Goal: Use online tool/utility: Use online tool/utility

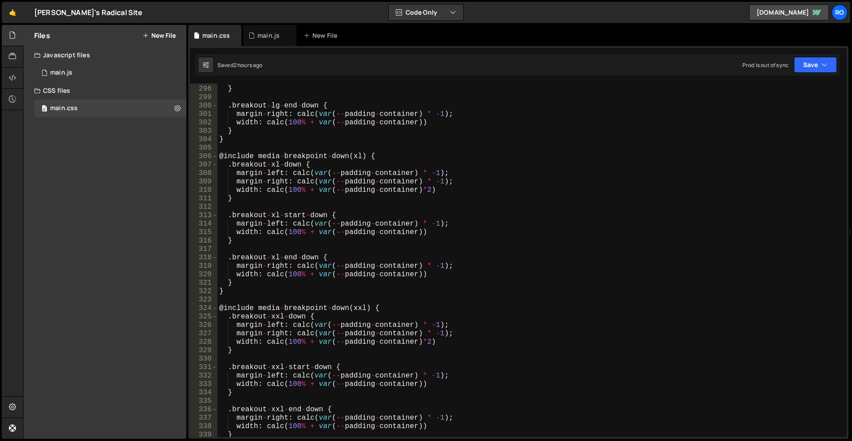
scroll to position [2694, 0]
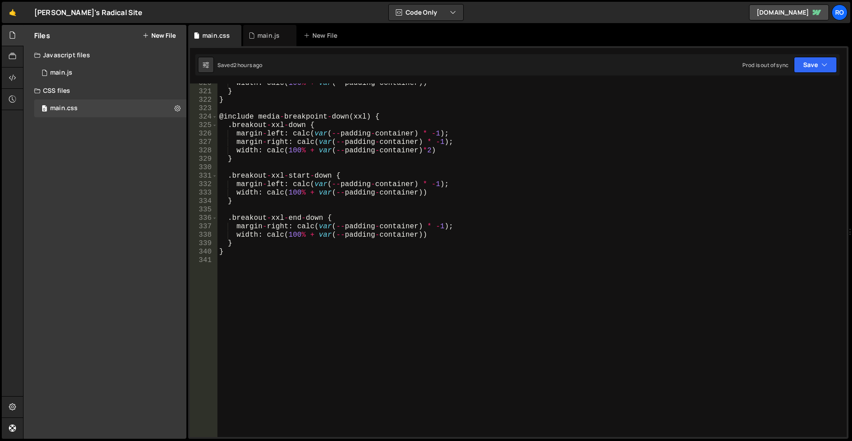
click at [369, 300] on div "width : calc ( 100 % + var ( -- padding - container )) } } @ include media - br…" at bounding box center [530, 264] width 626 height 370
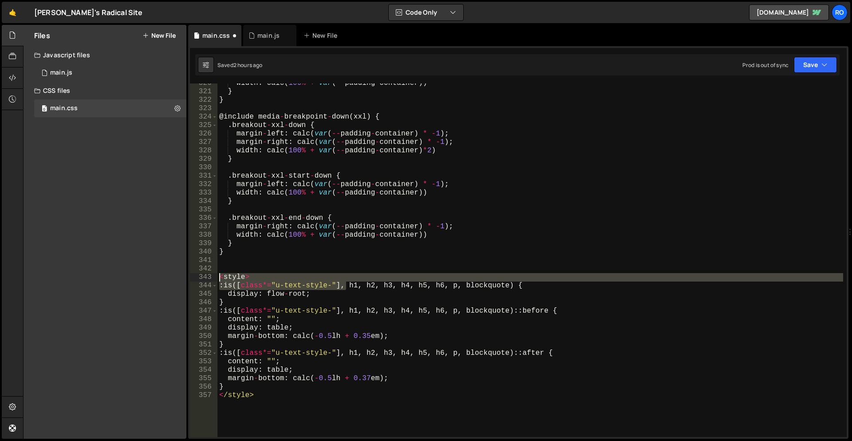
drag, startPoint x: 345, startPoint y: 284, endPoint x: 192, endPoint y: 280, distance: 152.7
click at [192, 280] on div "</style> 320 321 322 323 324 325 326 327 328 329 330 331 332 333 334 335 336 33…" at bounding box center [518, 259] width 657 height 353
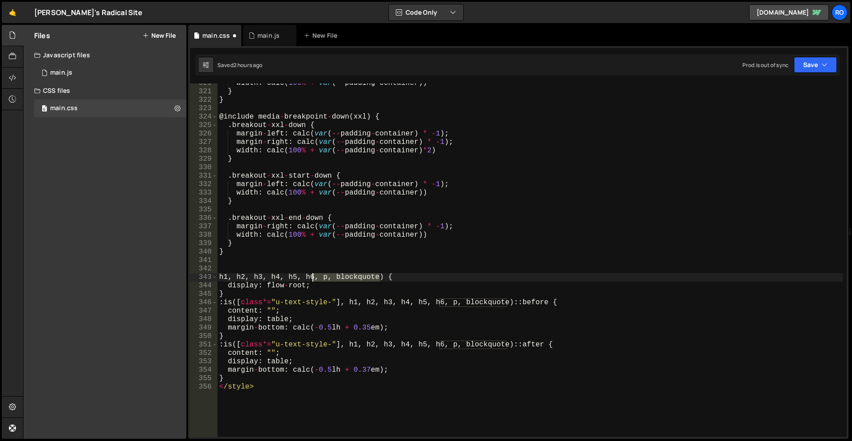
drag, startPoint x: 382, startPoint y: 276, endPoint x: 345, endPoint y: 285, distance: 37.9
click at [313, 277] on div "width : calc ( 100 % + var ( -- padding - container )) } } @ include media - br…" at bounding box center [530, 264] width 626 height 370
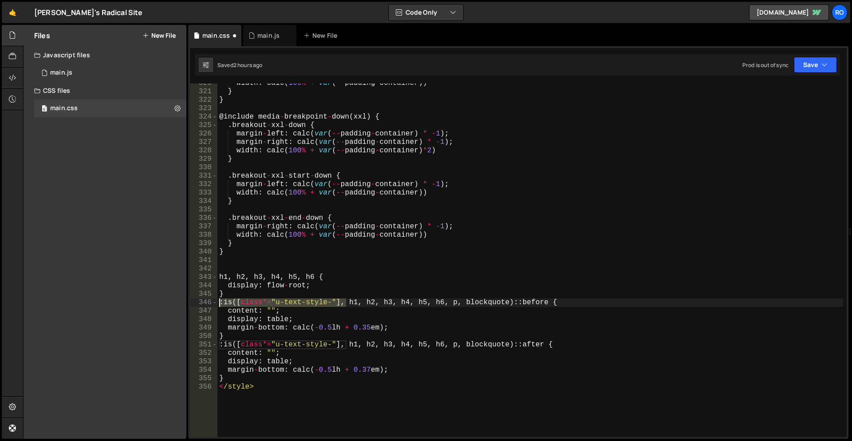
drag, startPoint x: 347, startPoint y: 303, endPoint x: 204, endPoint y: 302, distance: 143.3
click at [204, 302] on div "h1, h2, h3, h4, h5, h6 { 320 321 322 323 324 325 326 327 328 329 330 331 332 33…" at bounding box center [518, 259] width 657 height 353
click at [401, 300] on div "width : calc ( 100 % + var ( -- padding - container )) } } @ include media - br…" at bounding box center [530, 264] width 626 height 370
click at [242, 235] on div "width : calc ( 100 % + var ( -- padding - container )) } } @ include media - br…" at bounding box center [530, 264] width 626 height 370
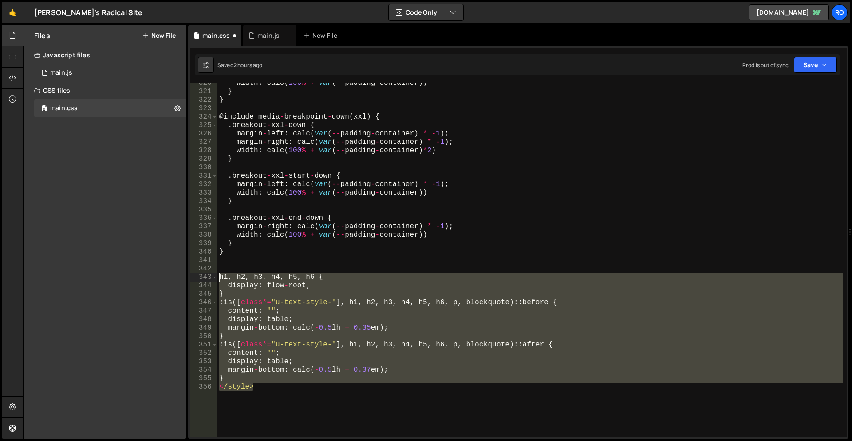
paste textarea "}"
drag, startPoint x: 275, startPoint y: 389, endPoint x: 188, endPoint y: 276, distance: 142.9
click at [188, 276] on div "Files New File Javascript files 0 main.js 0 CSS files 0 main.css 0 Copy share l…" at bounding box center [437, 232] width 829 height 414
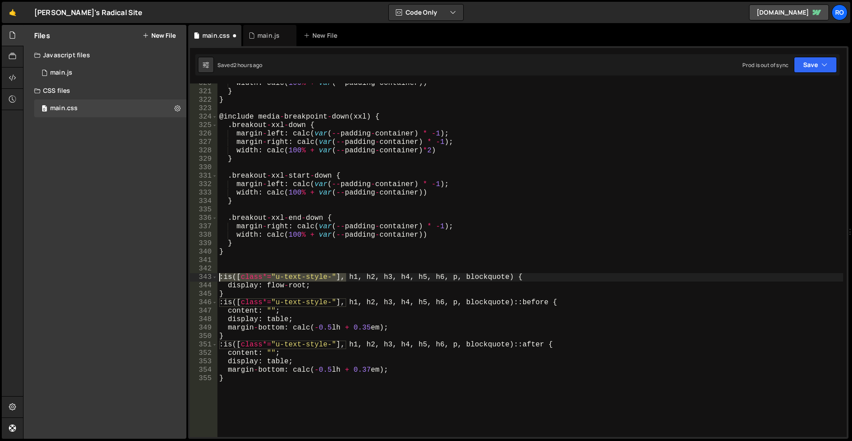
drag, startPoint x: 344, startPoint y: 276, endPoint x: 206, endPoint y: 275, distance: 138.4
click at [206, 275] on div "} 320 321 322 323 324 325 326 327 328 329 330 331 332 333 334 335 336 337 338 3…" at bounding box center [518, 259] width 657 height 353
click at [378, 275] on div "width : calc ( 100 % + var ( -- padding - container )) } } @ include media - br…" at bounding box center [530, 264] width 626 height 370
click at [379, 275] on div "width : calc ( 100 % + var ( -- padding - container )) } } @ include media - br…" at bounding box center [530, 259] width 626 height 353
drag, startPoint x: 383, startPoint y: 277, endPoint x: 312, endPoint y: 274, distance: 70.6
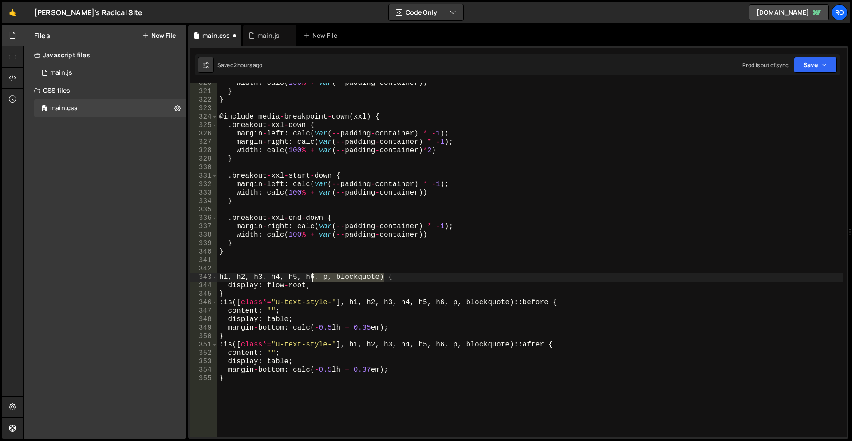
click at [312, 274] on div "width : calc ( 100 % + var ( -- padding - container )) } } @ include media - br…" at bounding box center [530, 264] width 626 height 370
click at [287, 291] on div "width : calc ( 100 % + var ( -- padding - container )) } } @ include media - br…" at bounding box center [530, 264] width 626 height 370
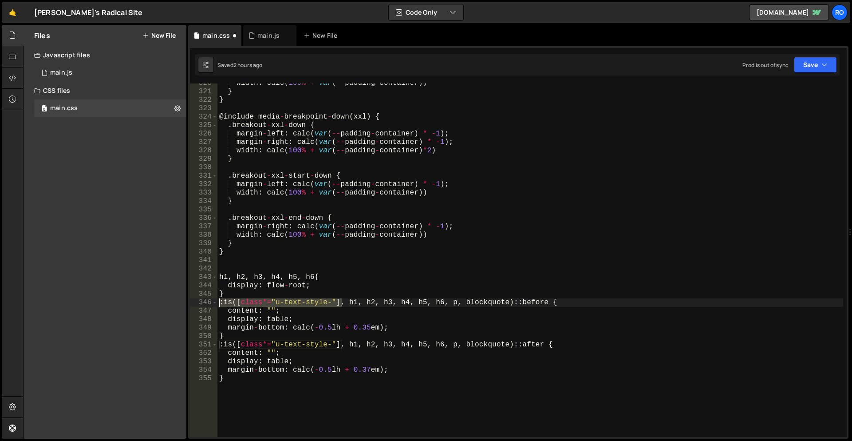
drag, startPoint x: 342, startPoint y: 302, endPoint x: 204, endPoint y: 299, distance: 138.4
click at [204, 299] on div "} 320 321 322 323 324 325 326 327 328 329 330 331 332 333 334 335 336 337 338 3…" at bounding box center [518, 259] width 657 height 353
drag, startPoint x: 406, startPoint y: 300, endPoint x: 382, endPoint y: 300, distance: 24.4
click at [382, 300] on div "width : calc ( 100 % + var ( -- padding - container )) } } @ include media - br…" at bounding box center [530, 264] width 626 height 370
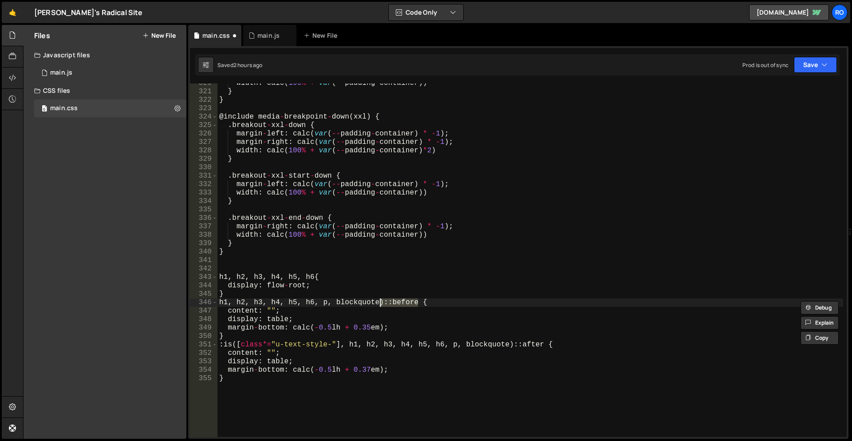
click at [229, 304] on div "width : calc ( 100 % + var ( -- padding - container )) } } @ include media - br…" at bounding box center [530, 264] width 626 height 370
paste textarea "::before"
click at [283, 303] on div "width : calc ( 100 % + var ( -- padding - container )) } } @ include media - br…" at bounding box center [530, 264] width 626 height 370
paste textarea "::before"
click at [337, 305] on div "width : calc ( 100 % + var ( -- padding - container )) } } @ include media - br…" at bounding box center [530, 264] width 626 height 370
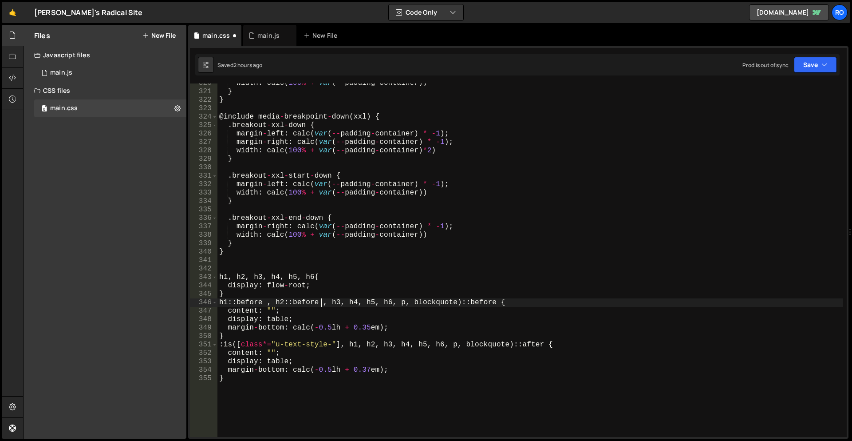
paste textarea "::before"
click at [393, 304] on div "width : calc ( 100 % + var ( -- padding - container )) } } @ include media - br…" at bounding box center [530, 264] width 626 height 370
paste textarea "::before"
click at [447, 304] on div "width : calc ( 100 % + var ( -- padding - container )) } } @ include media - br…" at bounding box center [530, 264] width 626 height 370
paste textarea "::before"
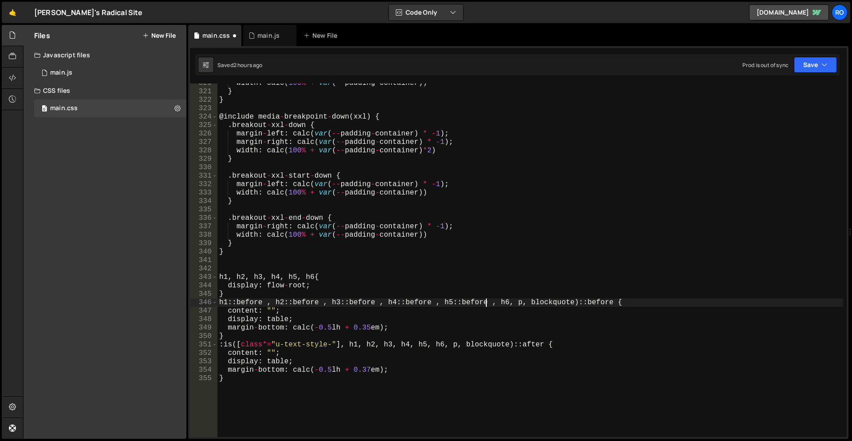
click at [501, 301] on div "width : calc ( 100 % + var ( -- padding - container )) } } @ include media - br…" at bounding box center [530, 264] width 626 height 370
paste textarea "::before"
click at [612, 303] on div "width : calc ( 100 % + var ( -- padding - container )) } } @ include media - br…" at bounding box center [530, 264] width 626 height 370
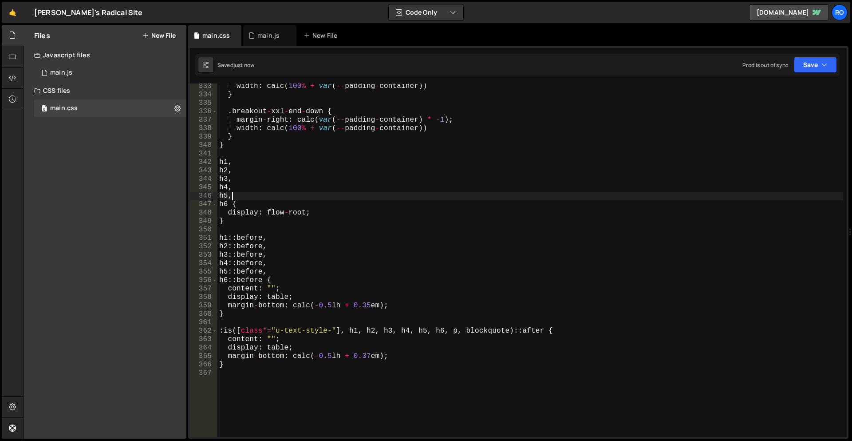
scroll to position [2800, 0]
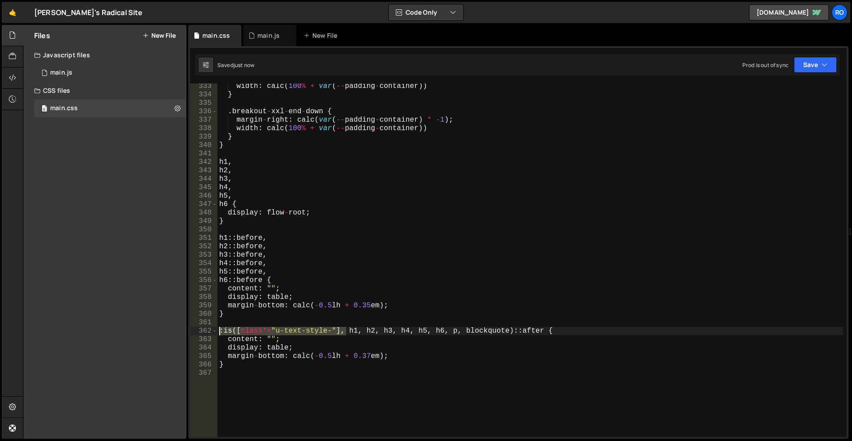
drag, startPoint x: 345, startPoint y: 330, endPoint x: 177, endPoint y: 333, distance: 168.6
click at [177, 333] on div "Files New File Javascript files 0 main.js 0 CSS files 0 main.css 0 Copy share l…" at bounding box center [437, 232] width 829 height 414
drag, startPoint x: 409, startPoint y: 332, endPoint x: 381, endPoint y: 331, distance: 28.4
click at [381, 331] on div "width : calc ( 100 % + var ( -- padding - container )) } . breakout - xxl - end…" at bounding box center [530, 267] width 626 height 370
click at [226, 332] on div "width : calc ( 100 % + var ( -- padding - container )) } . breakout - xxl - end…" at bounding box center [530, 267] width 626 height 370
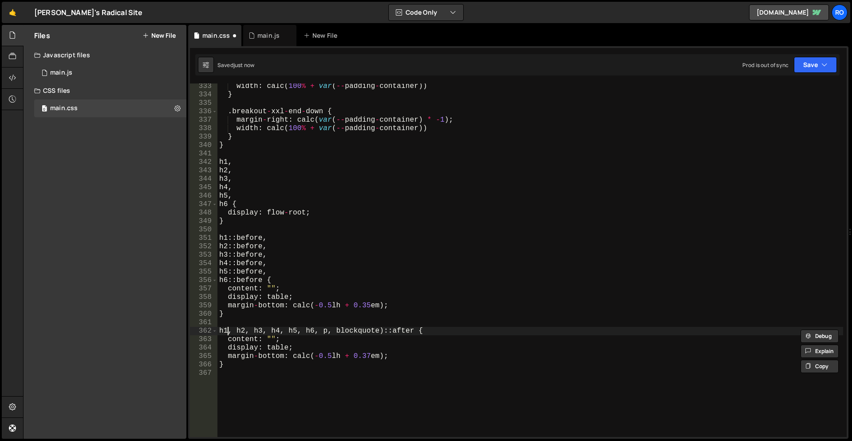
paste textarea "::after"
click at [272, 332] on div "width : calc ( 100 % + var ( -- padding - container )) } . breakout - xxl - end…" at bounding box center [530, 267] width 626 height 370
paste textarea "::after"
click at [319, 331] on div "width : calc ( 100 % + var ( -- padding - container )) } . breakout - xxl - end…" at bounding box center [530, 267] width 626 height 370
click at [321, 332] on div "width : calc ( 100 % + var ( -- padding - container )) } . breakout - xxl - end…" at bounding box center [530, 267] width 626 height 370
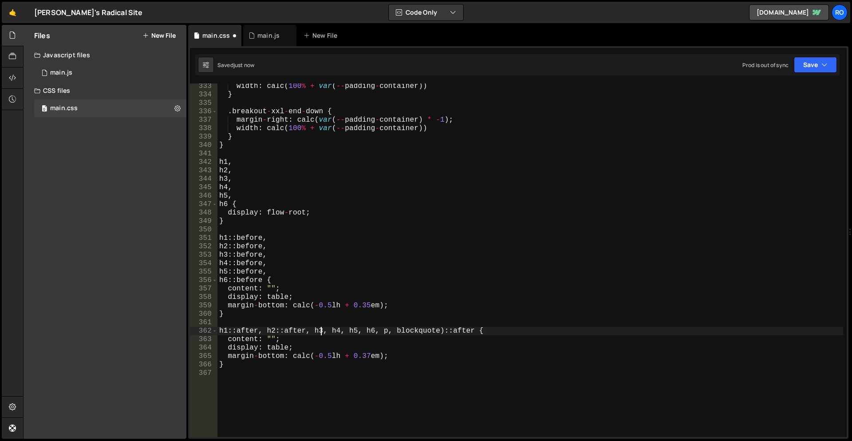
paste textarea "::after"
click at [367, 332] on div "width : calc ( 100 % + var ( -- padding - container )) } . breakout - xxl - end…" at bounding box center [530, 267] width 626 height 370
paste textarea "::after"
click at [414, 331] on div "width : calc ( 100 % + var ( -- padding - container )) } . breakout - xxl - end…" at bounding box center [530, 267] width 626 height 370
paste textarea "::after"
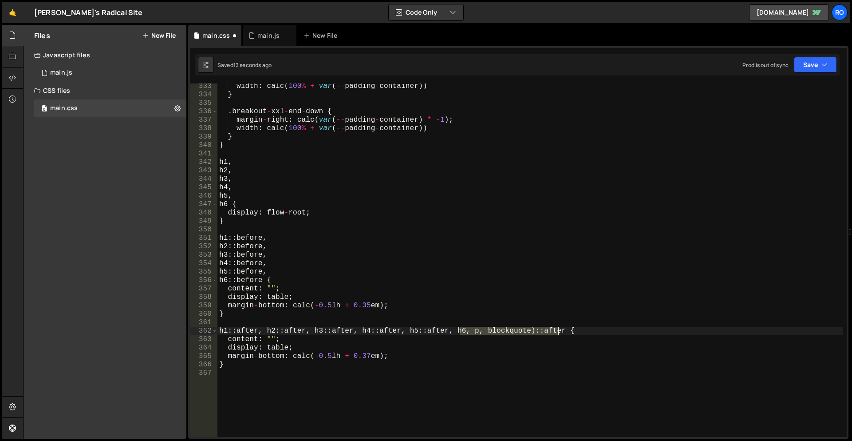
drag, startPoint x: 461, startPoint y: 334, endPoint x: 559, endPoint y: 331, distance: 98.1
click at [559, 331] on div "width : calc ( 100 % + var ( -- padding - container )) } . breakout - xxl - end…" at bounding box center [530, 267] width 626 height 370
paste textarea
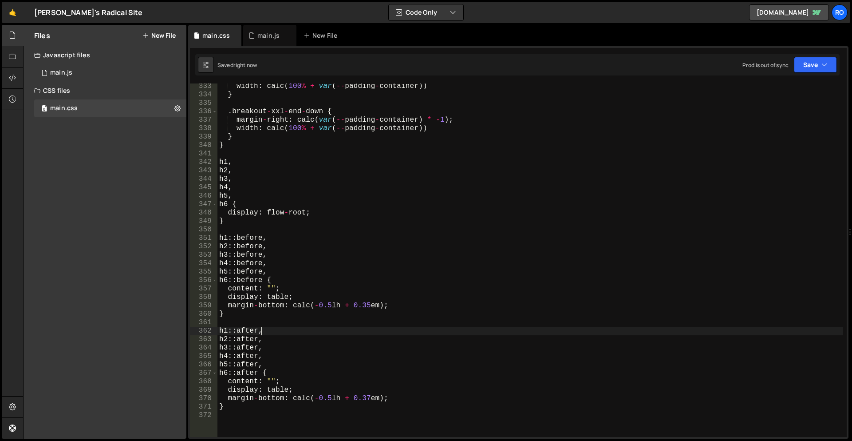
click at [437, 351] on div "width : calc ( 100 % + var ( -- padding - container )) } . breakout - xxl - end…" at bounding box center [530, 267] width 626 height 370
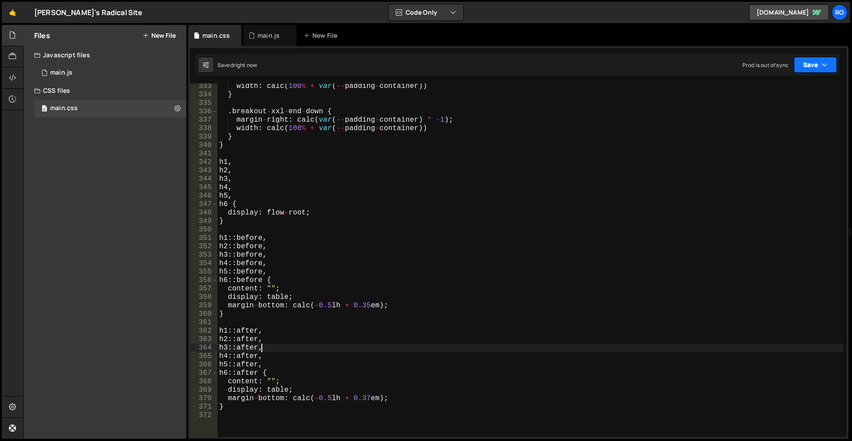
click at [807, 67] on button "Save" at bounding box center [815, 65] width 43 height 16
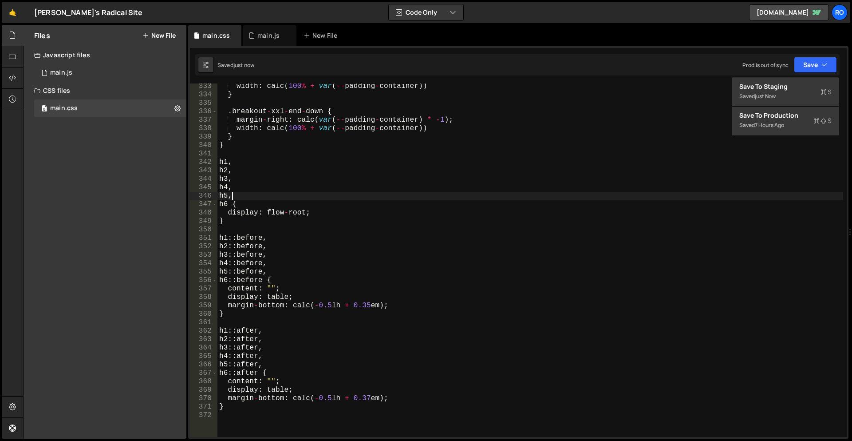
click at [679, 197] on div "width : calc ( 100 % + var ( -- padding - container )) } . breakout - xxl - end…" at bounding box center [530, 267] width 626 height 370
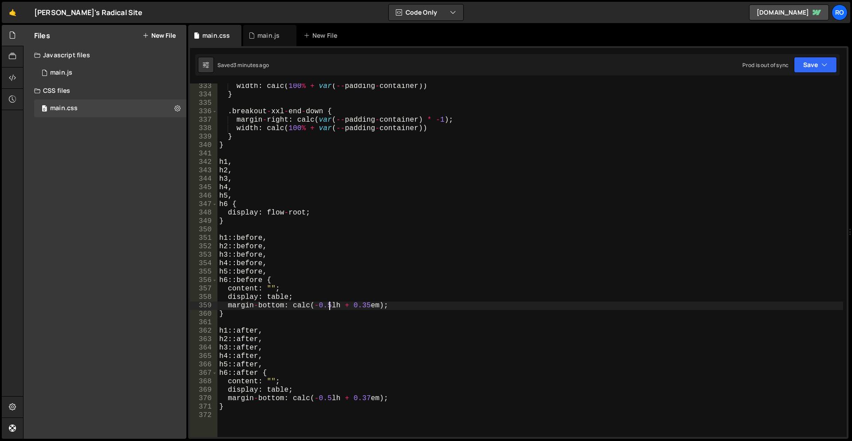
click at [330, 303] on div "width : calc ( 100 % + var ( -- padding - container )) } . breakout - xxl - end…" at bounding box center [530, 267] width 626 height 370
click at [329, 398] on div "width : calc ( 100 % + var ( -- padding - container )) } . breakout - xxl - end…" at bounding box center [530, 267] width 626 height 370
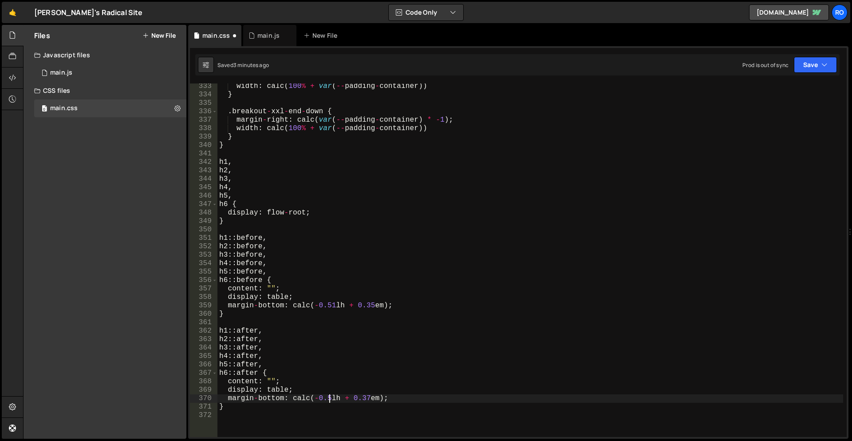
click at [790, 167] on div "width : calc ( 100 % + var ( -- padding - container )) } . breakout - xxl - end…" at bounding box center [530, 267] width 626 height 370
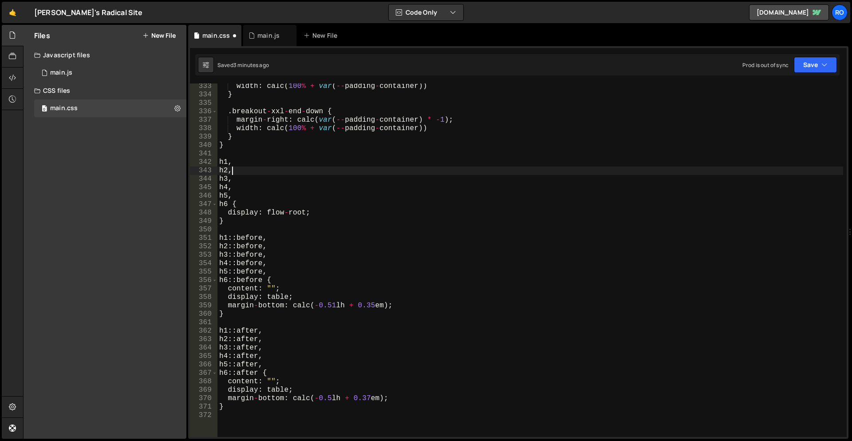
scroll to position [0, 0]
click at [334, 212] on div "width : calc ( 100 % + var ( -- padding - container )) } . breakout - xxl - end…" at bounding box center [530, 267] width 626 height 370
type textarea "display: flow-root;"
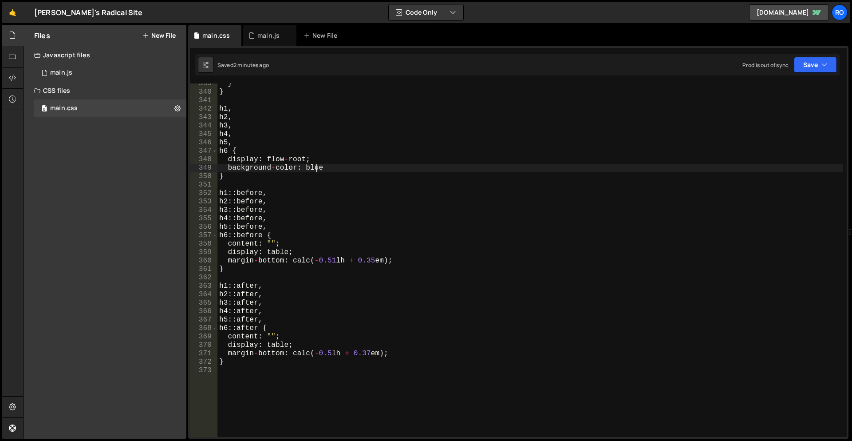
scroll to position [2853, 0]
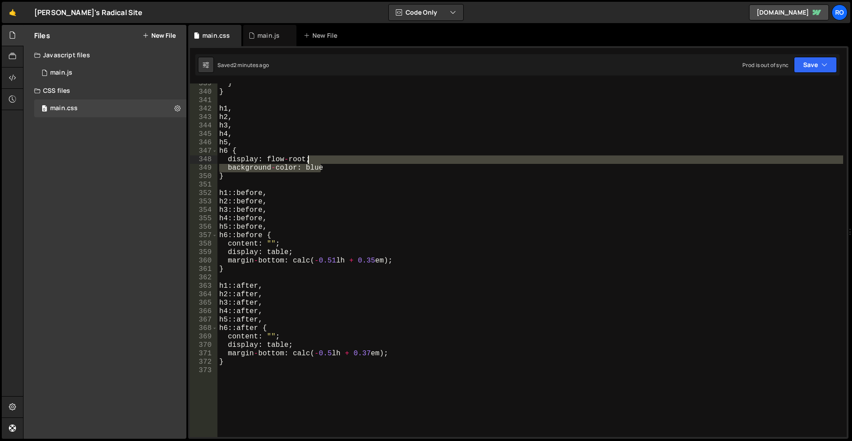
drag, startPoint x: 339, startPoint y: 169, endPoint x: 337, endPoint y: 160, distance: 10.0
click at [337, 160] on div "} } h1 , h2 , h3 , h4 , h5 , h6 { display : flow - root ; background - color : …" at bounding box center [530, 264] width 626 height 370
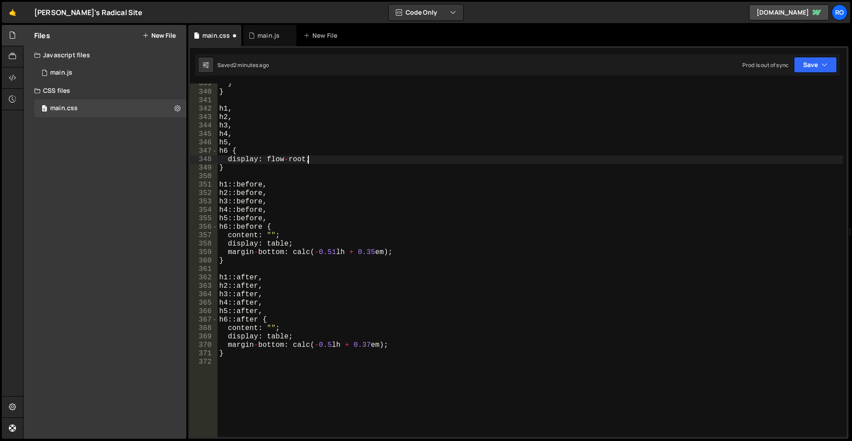
click at [340, 181] on div "} } h1 , h2 , h3 , h4 , h5 , h6 { display : flow - root ; } h1 :: before , h2 :…" at bounding box center [530, 264] width 626 height 370
click at [803, 64] on button "Save" at bounding box center [815, 65] width 43 height 16
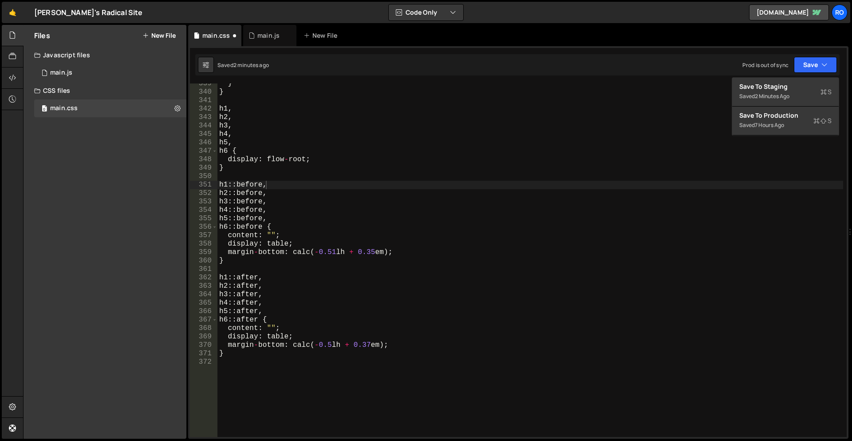
type textarea "h5::before,"
click at [723, 220] on div "} } h1 , h2 , h3 , h4 , h5 , h6 { display : flow - root ; } h1 :: before , h2 :…" at bounding box center [530, 264] width 626 height 370
